Goal: Task Accomplishment & Management: Use online tool/utility

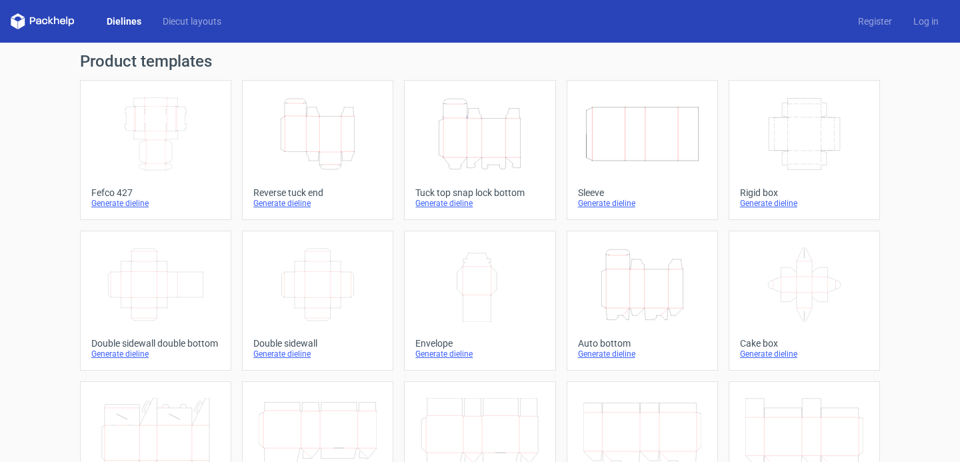
click at [188, 131] on icon "Width Depth Height" at bounding box center [156, 134] width 118 height 75
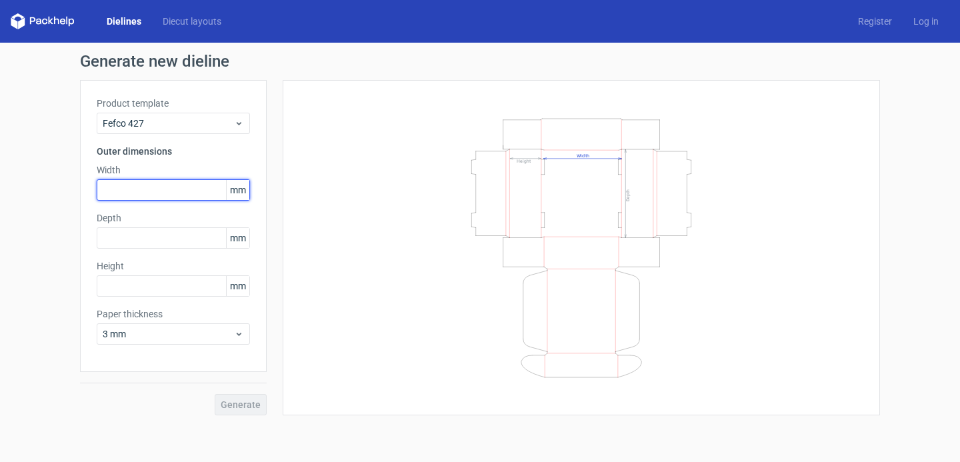
click at [151, 198] on input "text" at bounding box center [173, 189] width 153 height 21
type input "200"
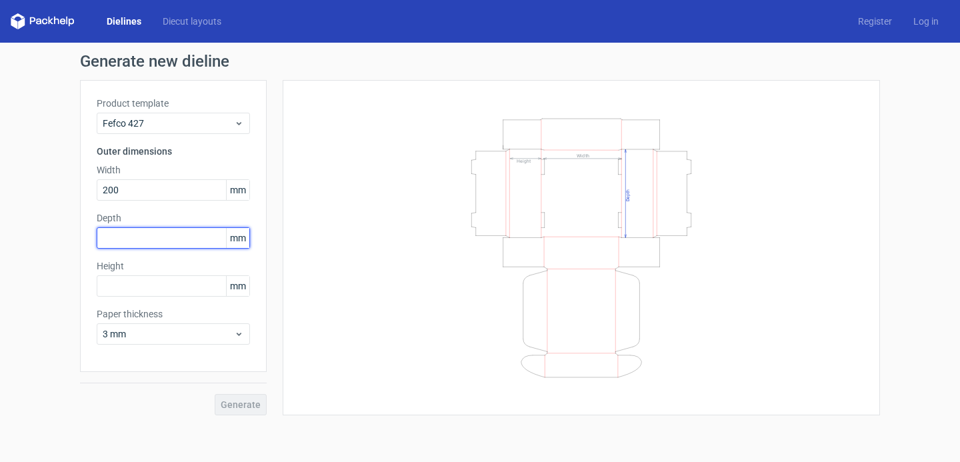
click at [153, 235] on input "text" at bounding box center [173, 237] width 153 height 21
type input "245"
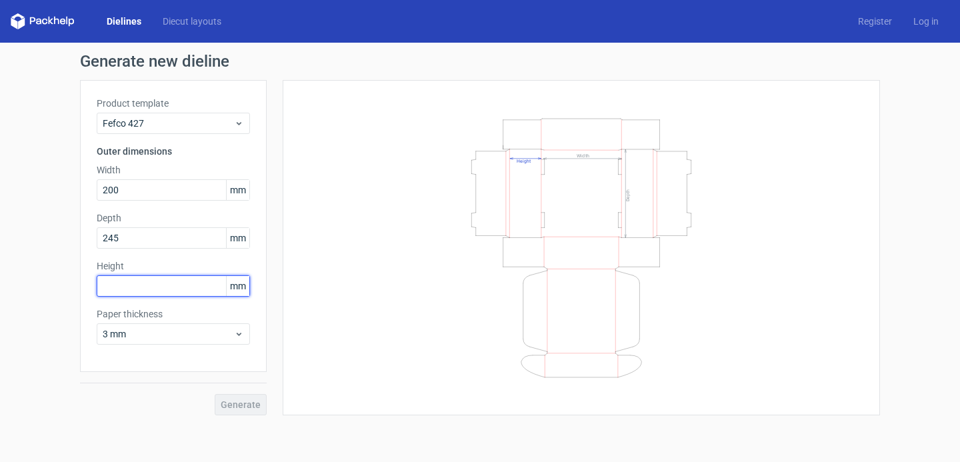
click at [189, 284] on input "text" at bounding box center [173, 285] width 153 height 21
type input "50"
click at [242, 401] on span "Generate" at bounding box center [241, 404] width 40 height 9
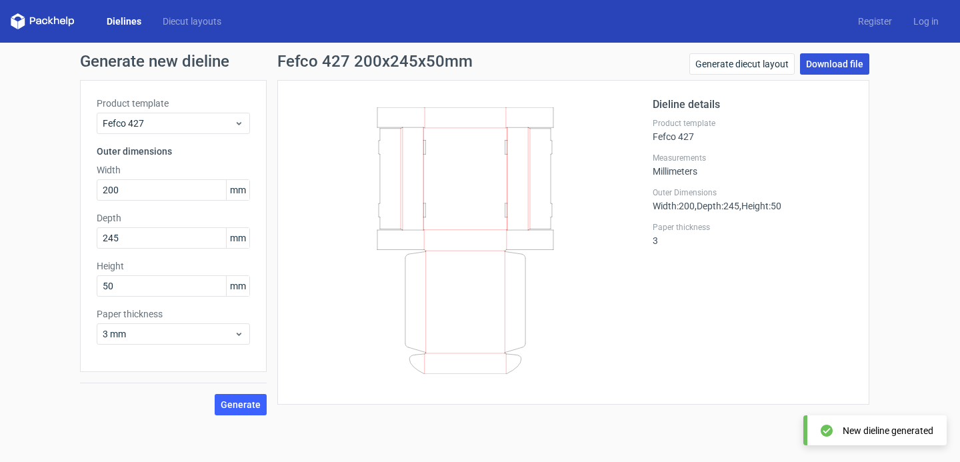
click at [822, 61] on link "Download file" at bounding box center [834, 63] width 69 height 21
